Goal: Information Seeking & Learning: Learn about a topic

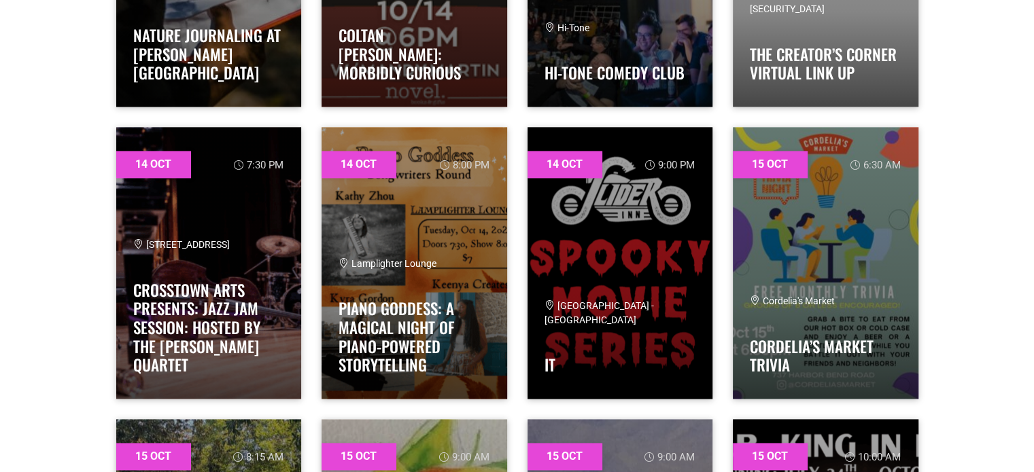
scroll to position [1903, 0]
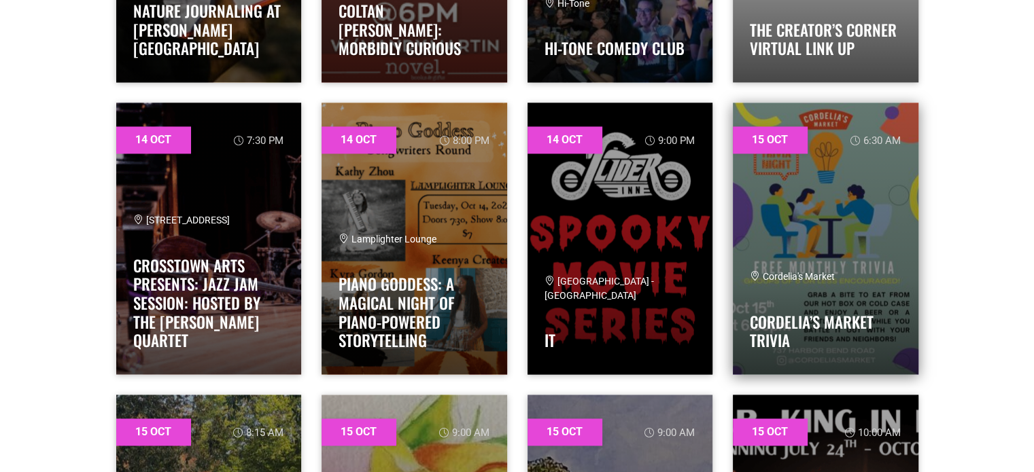
click at [842, 188] on link at bounding box center [826, 239] width 186 height 272
click at [873, 222] on link at bounding box center [826, 239] width 186 height 272
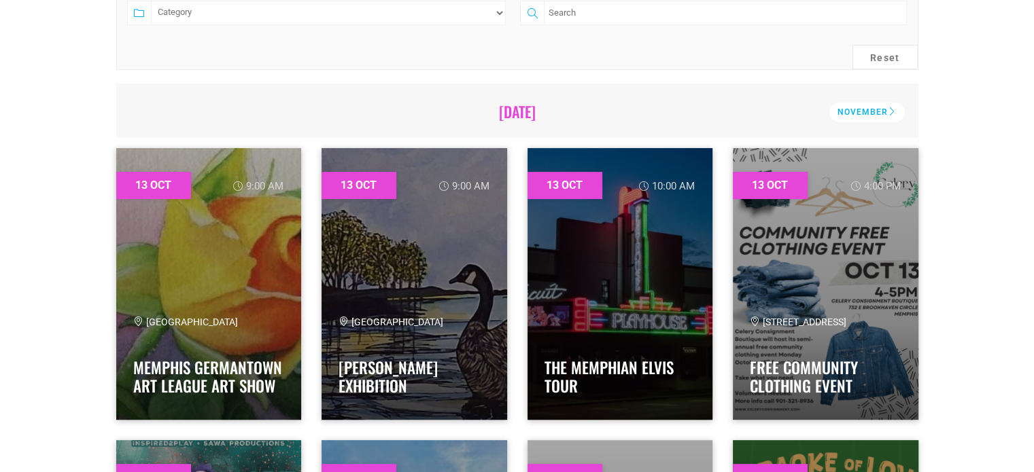
scroll to position [544, 0]
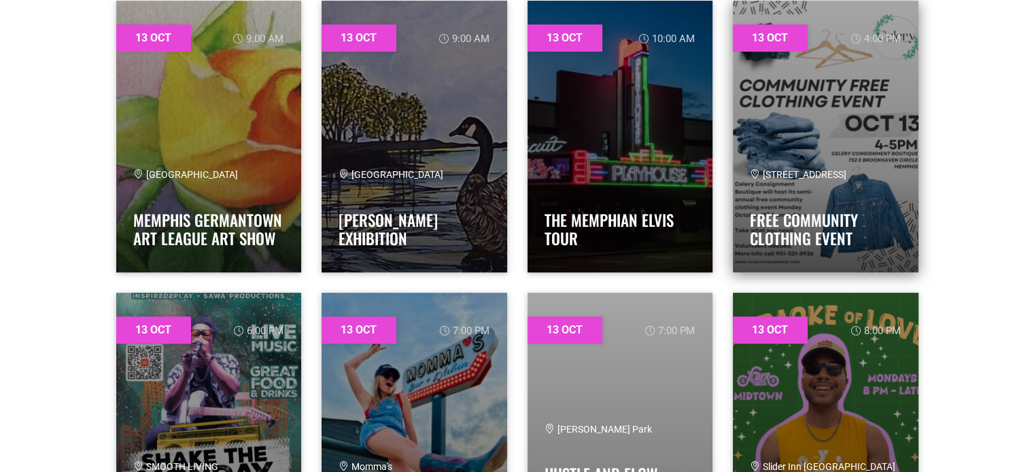
click at [799, 133] on link at bounding box center [826, 137] width 186 height 272
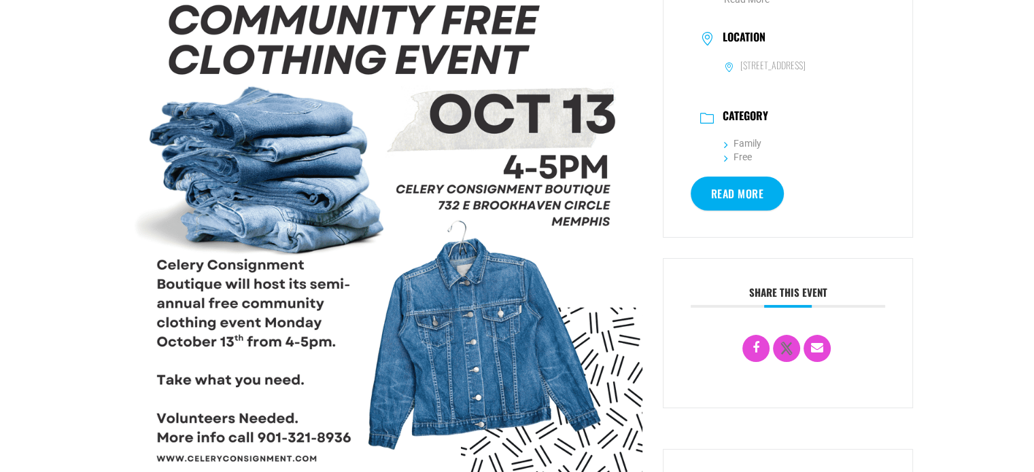
scroll to position [340, 0]
